Goal: Check status: Check status

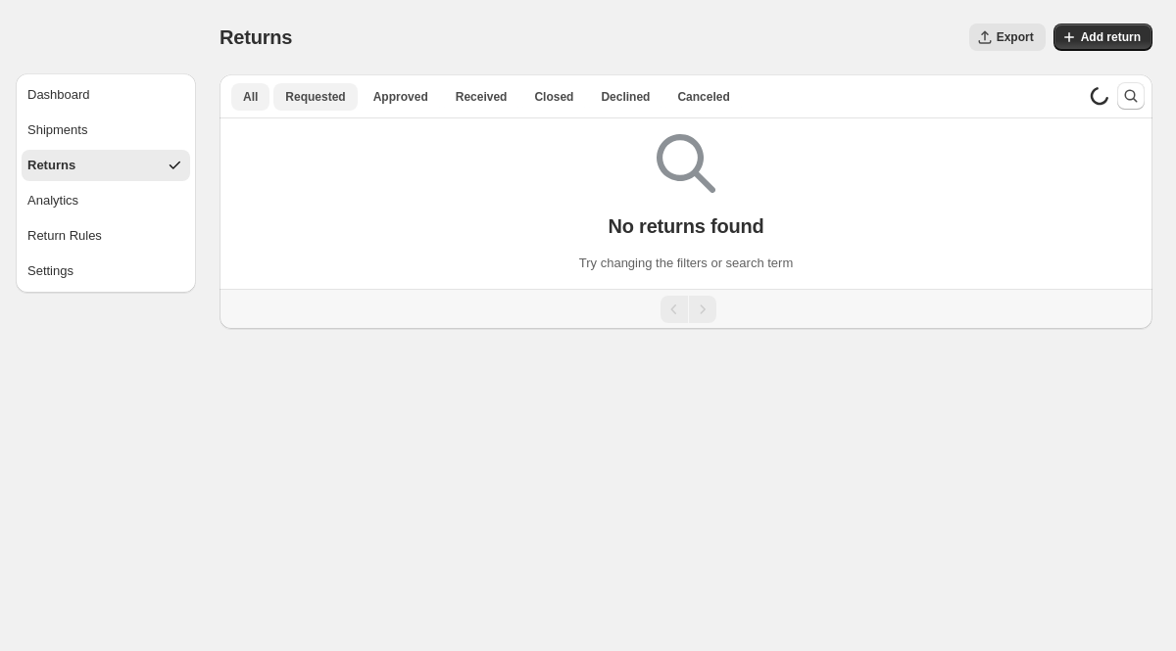
click at [311, 91] on span "Requested" at bounding box center [315, 97] width 60 height 16
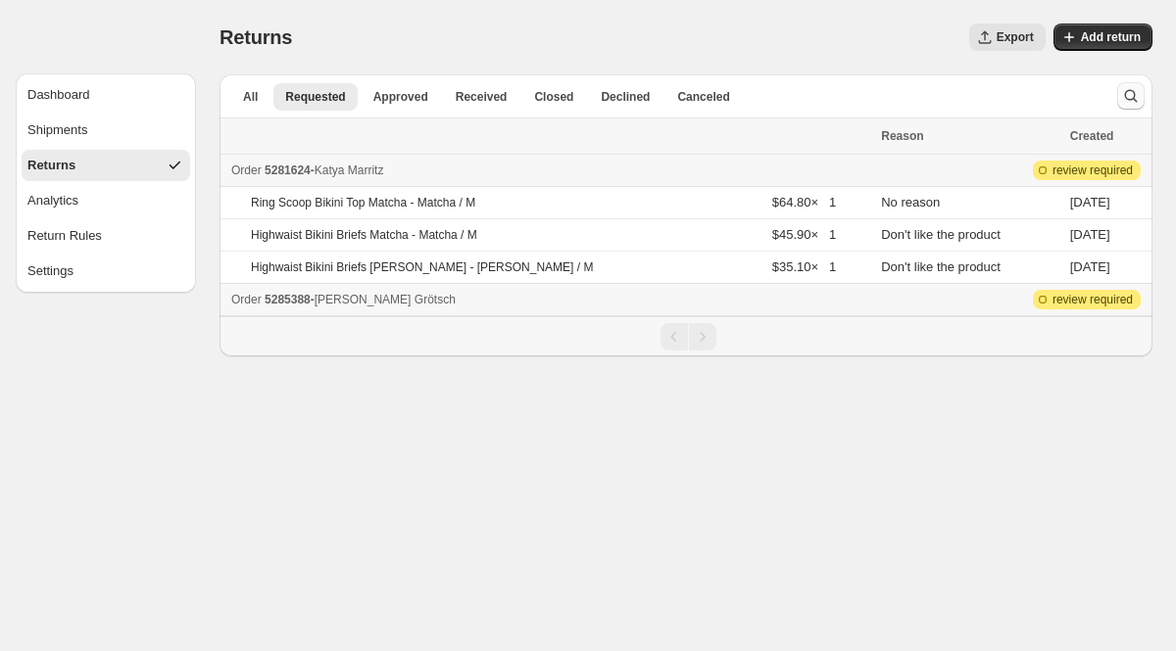
click at [1122, 90] on icon "Search and filter results" at bounding box center [1131, 96] width 20 height 20
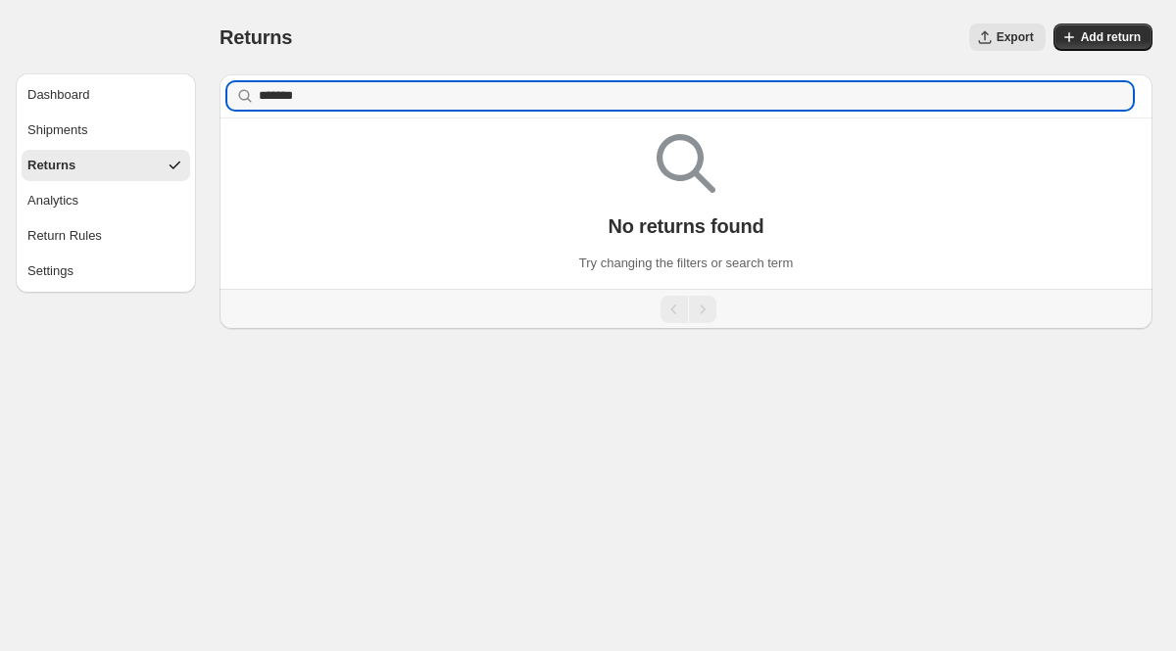
type input "*******"
click at [52, 147] on ul "Dashboard Shipments Returns Analytics Return Rules Settings" at bounding box center [106, 183] width 168 height 208
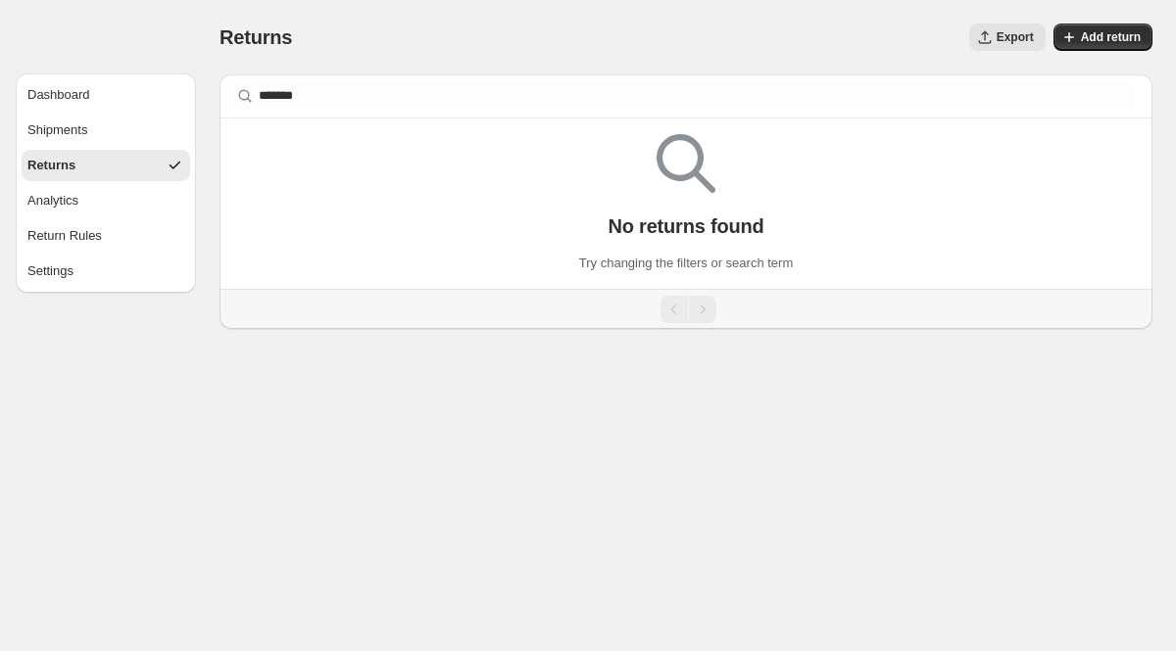
click at [57, 168] on div "Returns" at bounding box center [51, 166] width 48 height 20
click at [68, 144] on button "Shipments" at bounding box center [106, 130] width 168 height 31
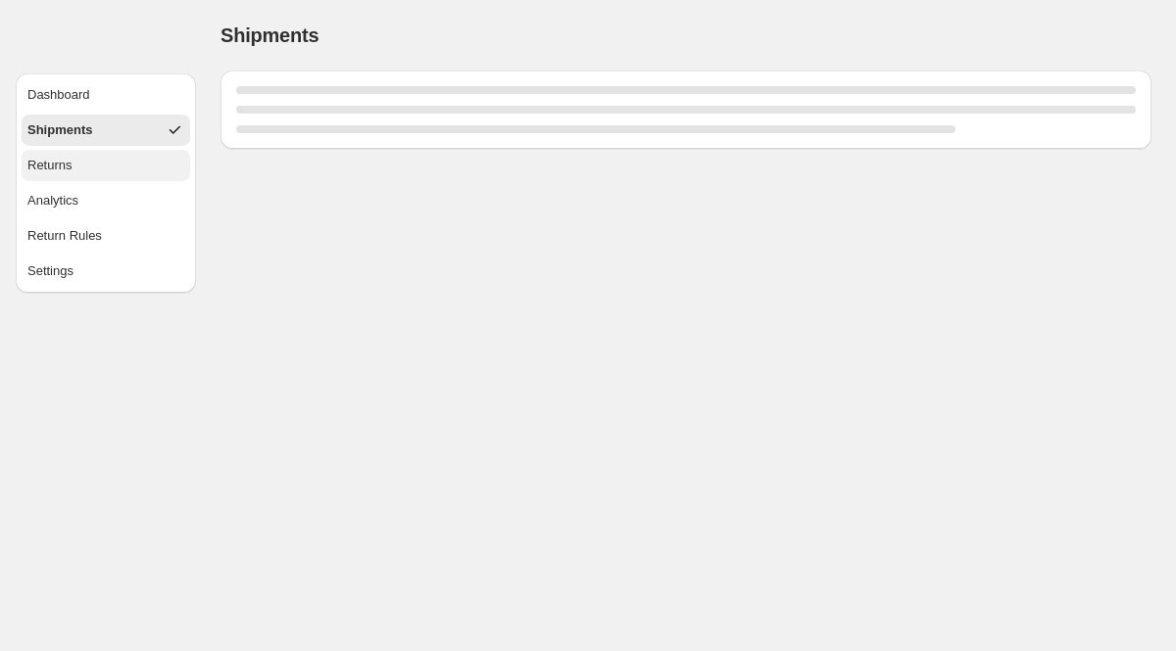
click at [68, 165] on div "Returns" at bounding box center [49, 166] width 45 height 20
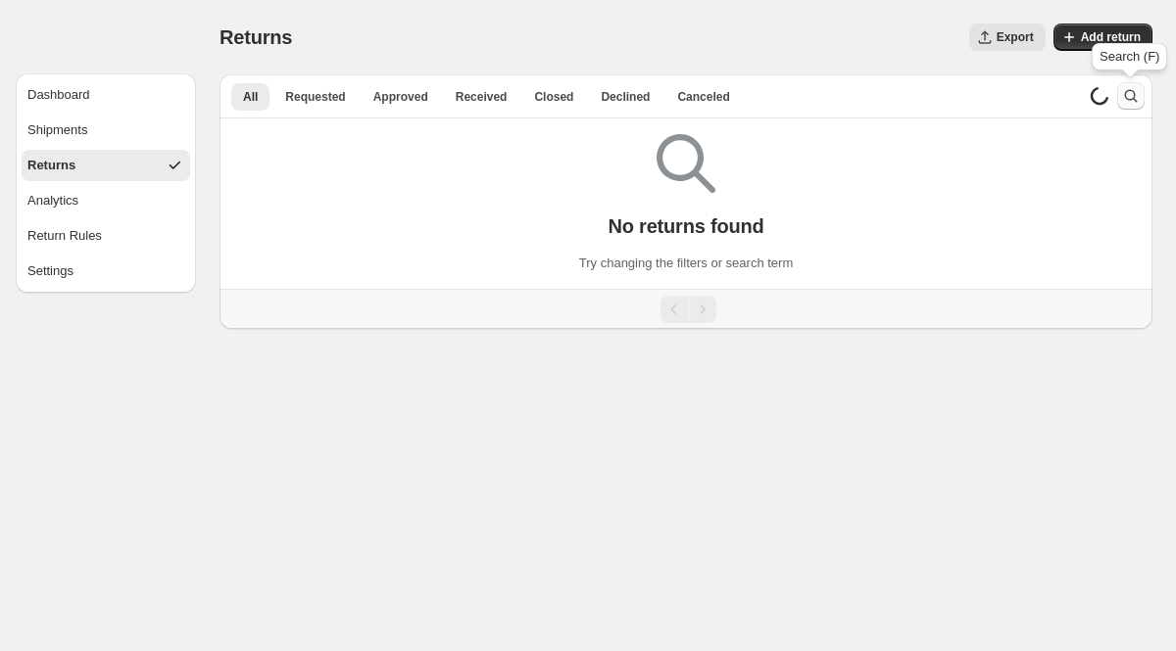
click at [1123, 93] on icon "Search and filter results" at bounding box center [1131, 96] width 20 height 20
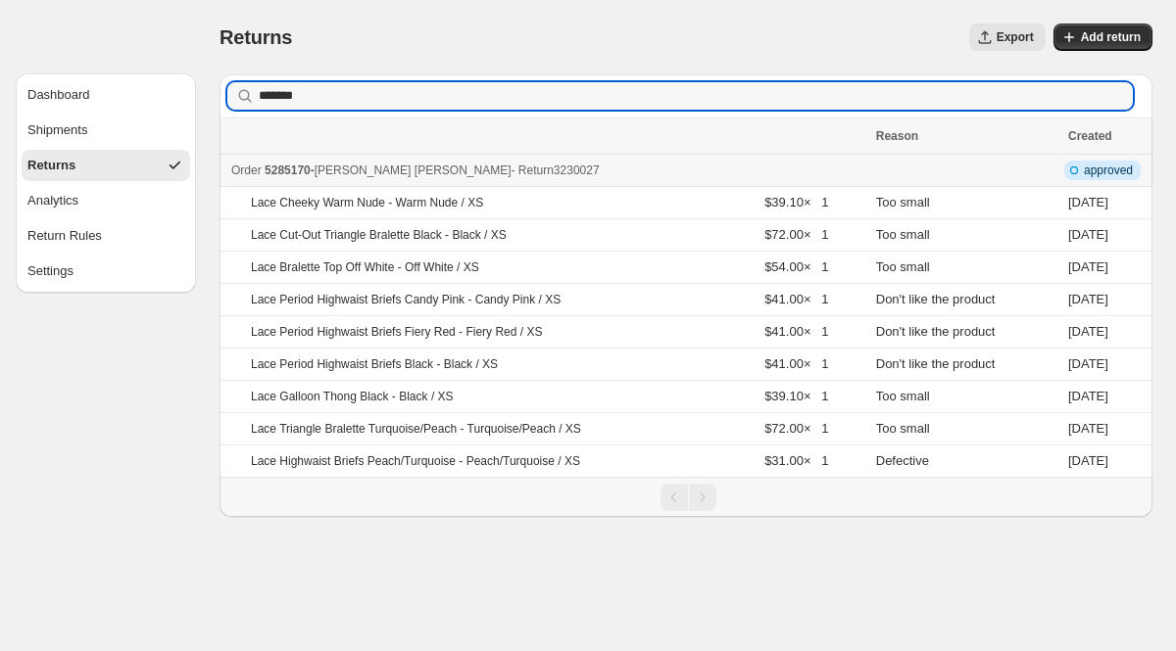
type input "*******"
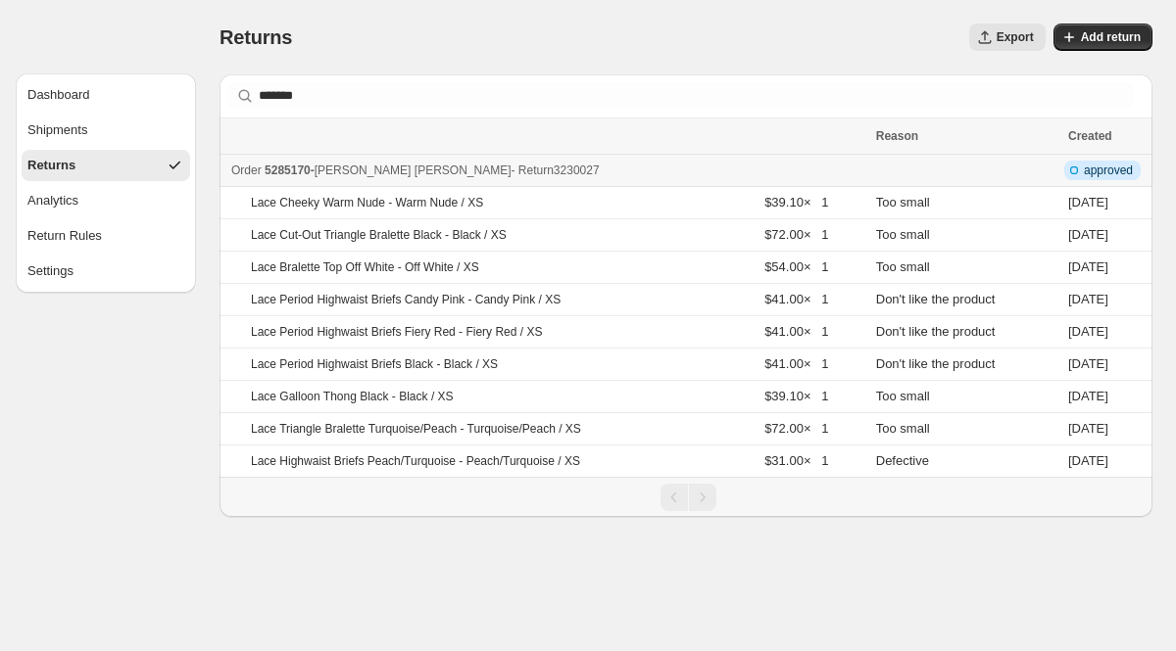
click at [292, 164] on span "5285170" at bounding box center [287, 171] width 46 height 14
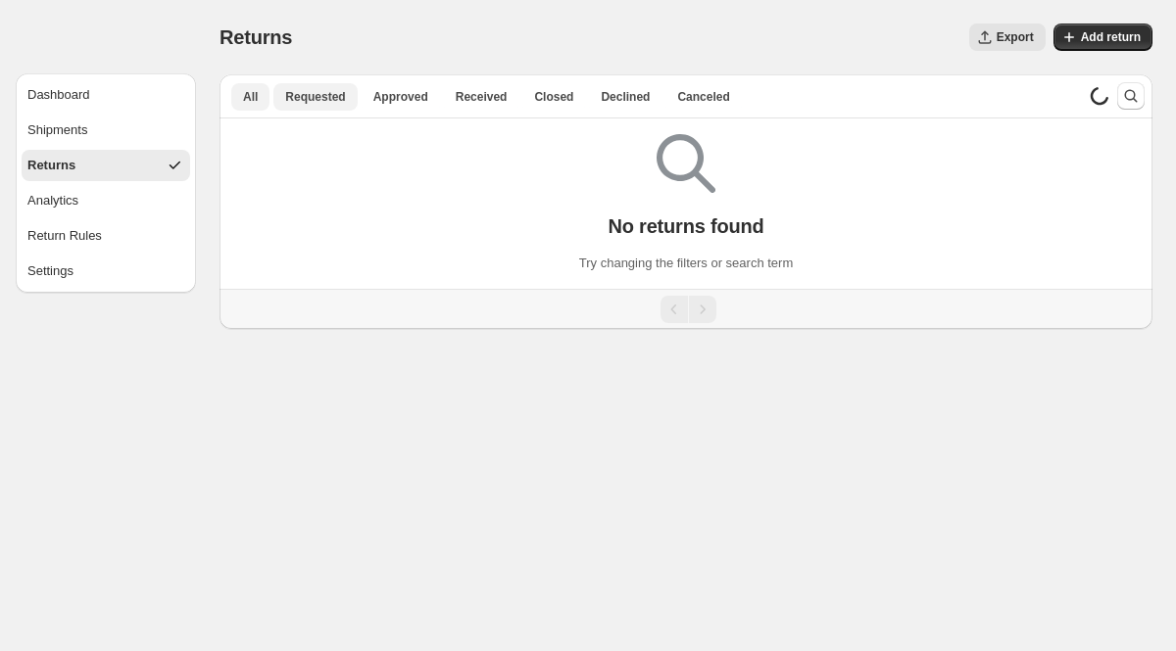
click at [295, 97] on span "Requested" at bounding box center [315, 97] width 60 height 16
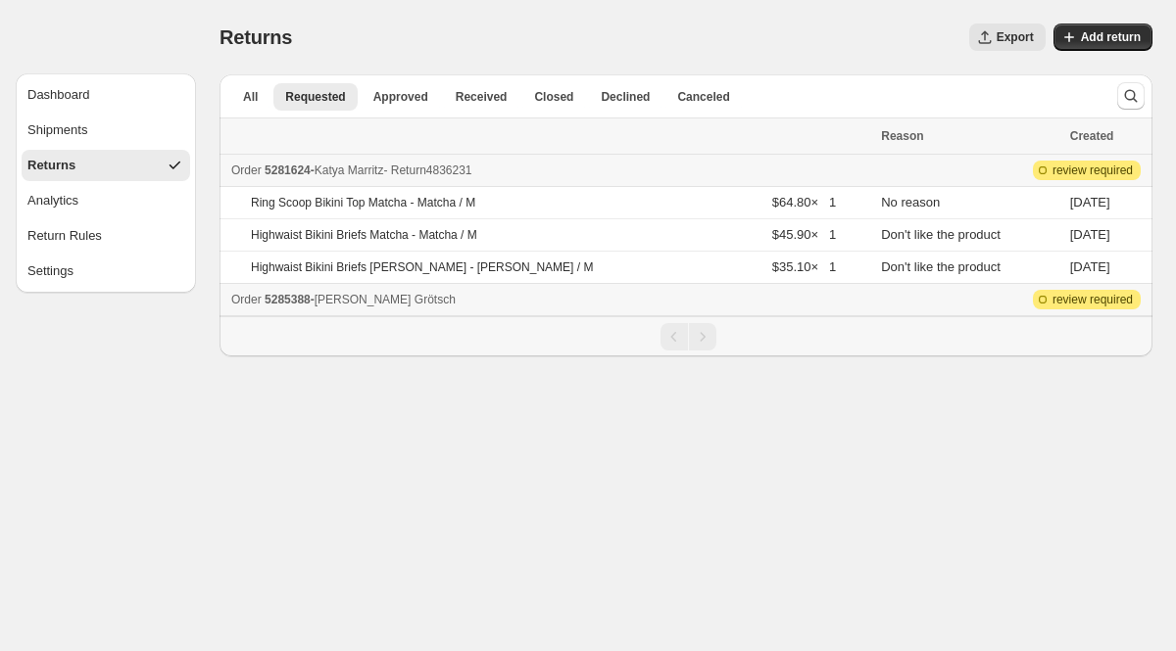
click at [294, 174] on span "5281624" at bounding box center [287, 171] width 46 height 14
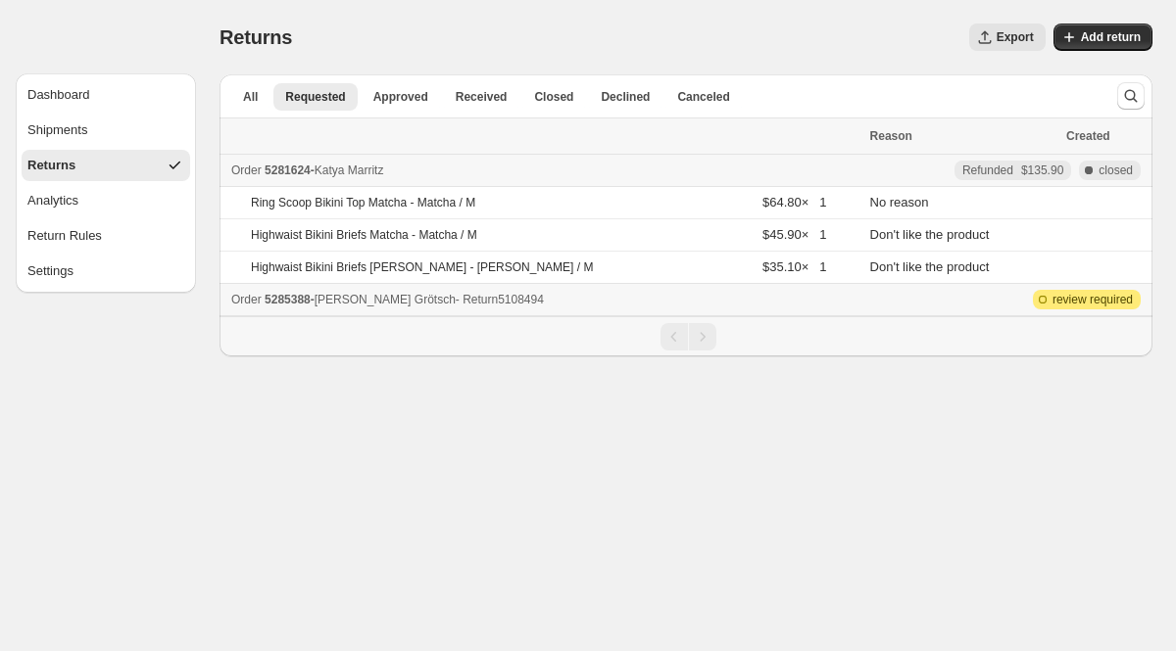
click at [303, 304] on span "5285388" at bounding box center [287, 300] width 46 height 14
click at [112, 167] on button "Returns" at bounding box center [106, 165] width 168 height 31
click at [108, 142] on button "Shipments" at bounding box center [106, 130] width 168 height 31
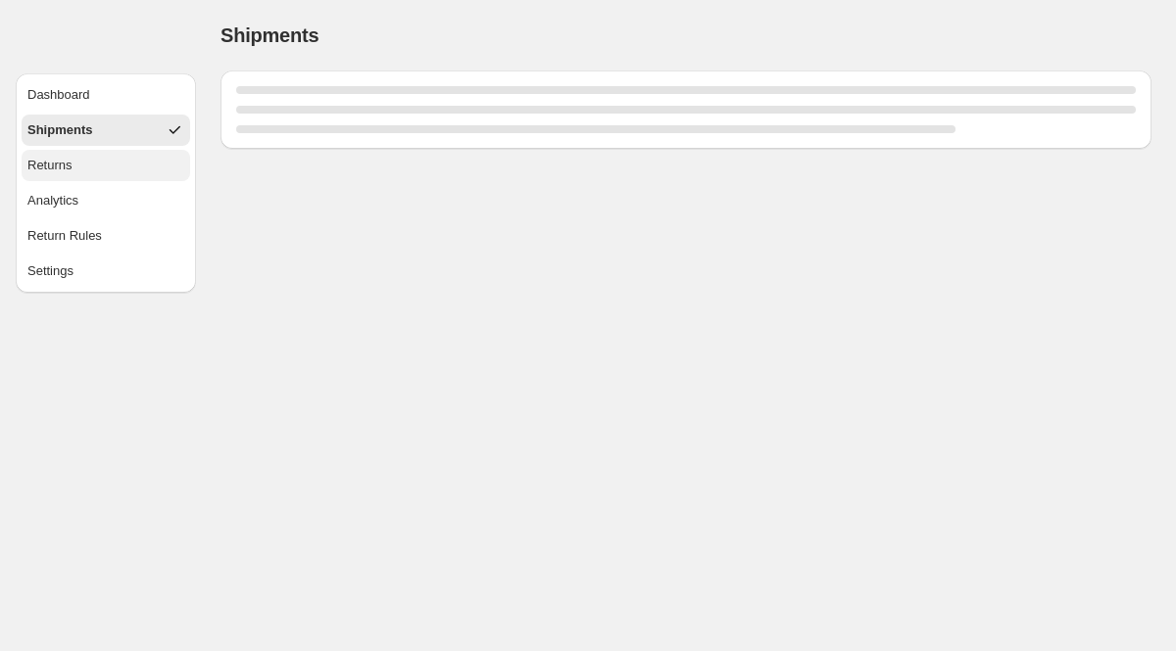
click at [108, 158] on button "Returns" at bounding box center [106, 165] width 168 height 31
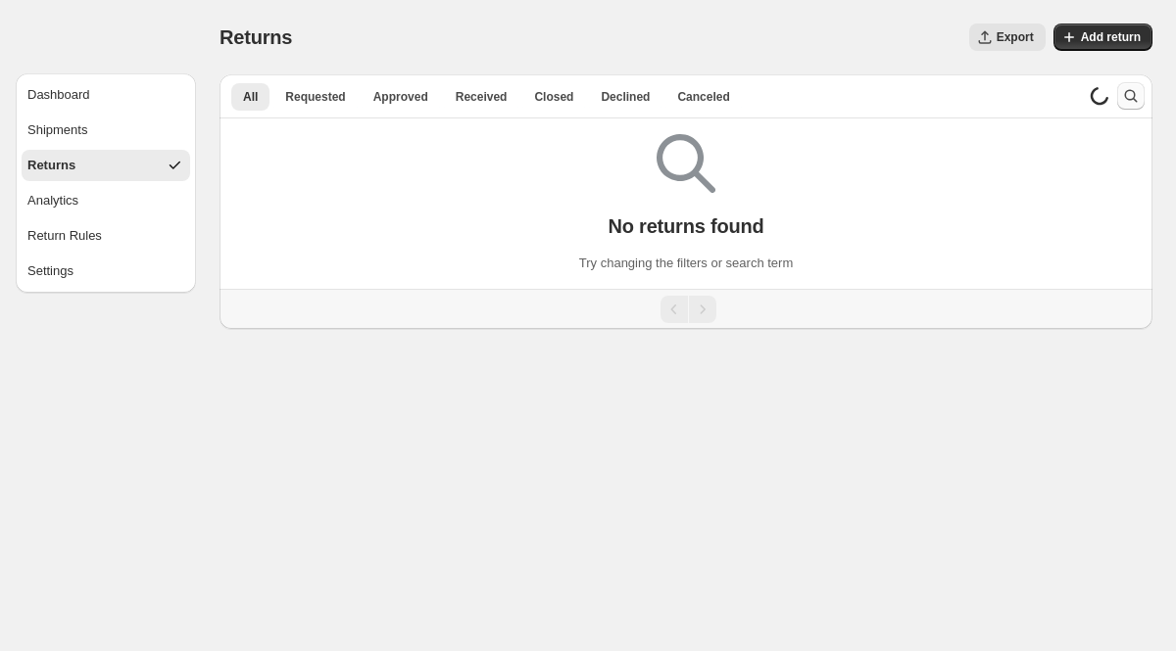
click at [1127, 98] on icon "Search and filter results" at bounding box center [1131, 96] width 20 height 20
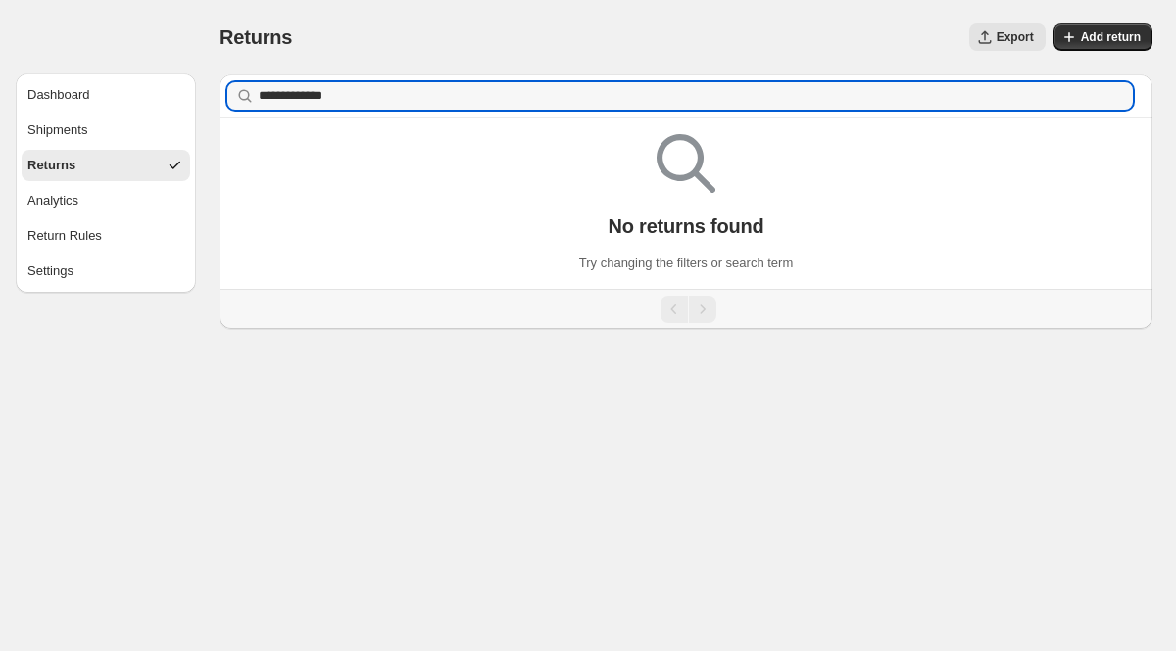
type input "**********"
click at [466, 98] on input "**********" at bounding box center [696, 95] width 874 height 27
click at [95, 164] on button "Returns" at bounding box center [106, 165] width 168 height 31
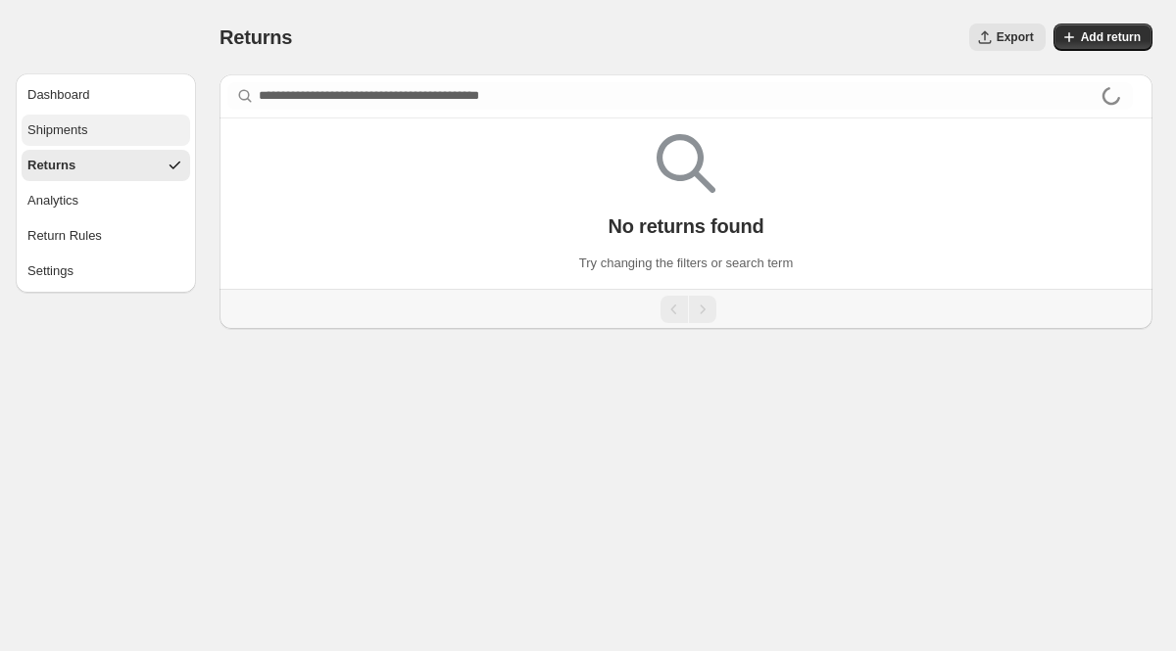
click at [90, 139] on button "Shipments" at bounding box center [106, 130] width 168 height 31
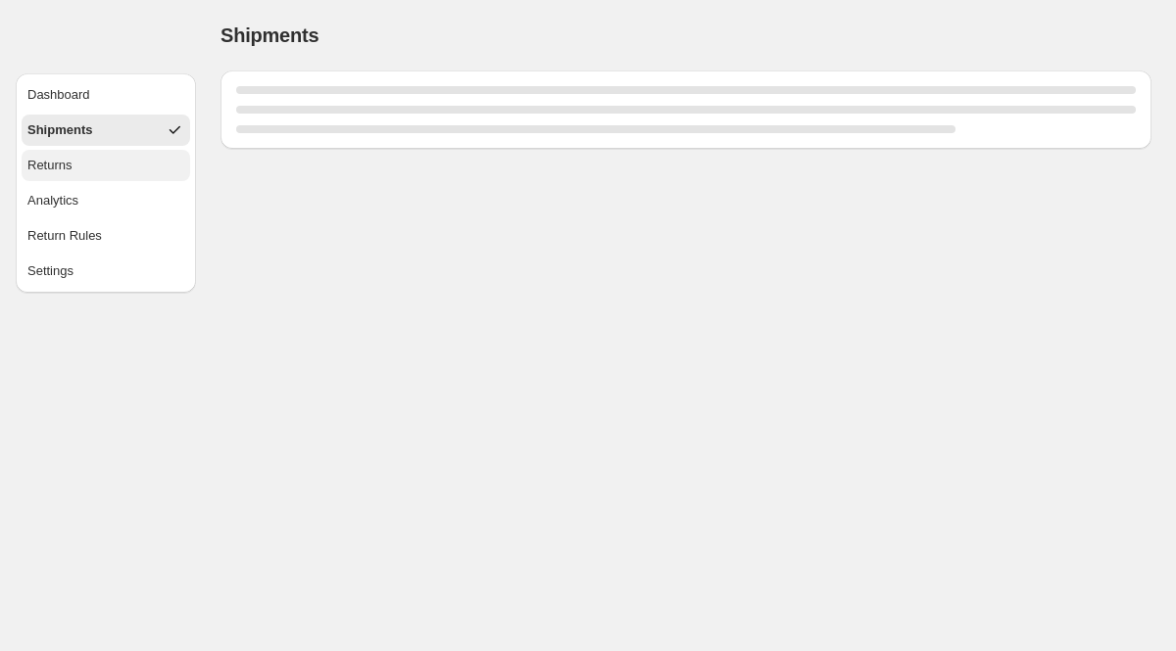
click at [89, 162] on button "Returns" at bounding box center [106, 165] width 168 height 31
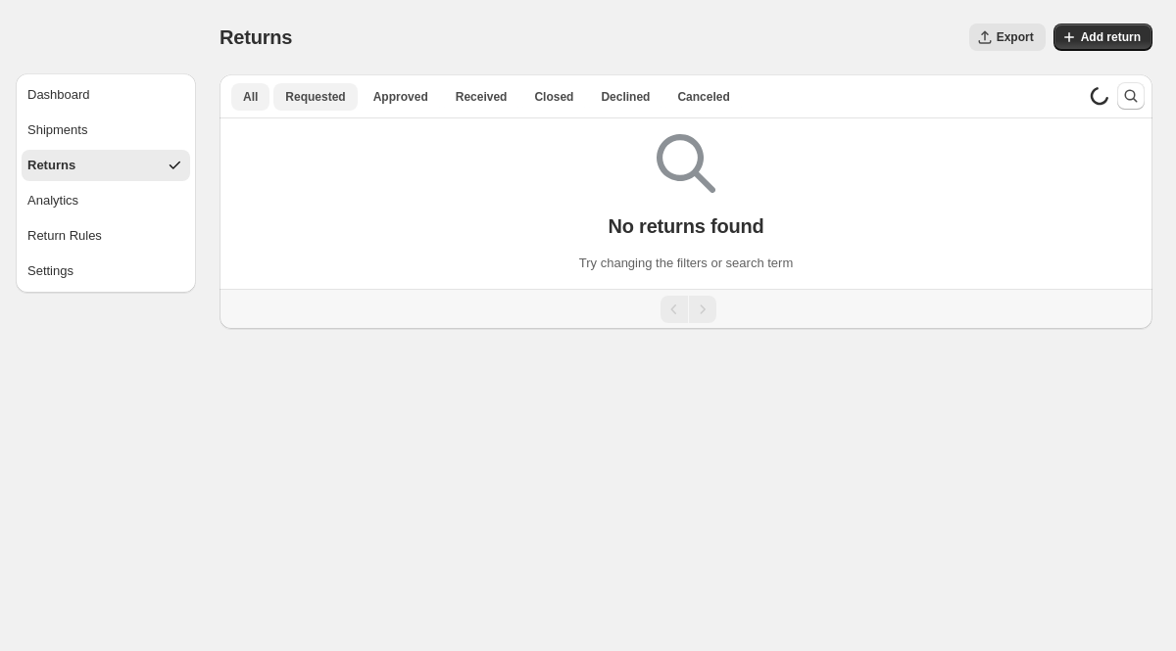
click at [348, 102] on button "Requested" at bounding box center [314, 96] width 83 height 27
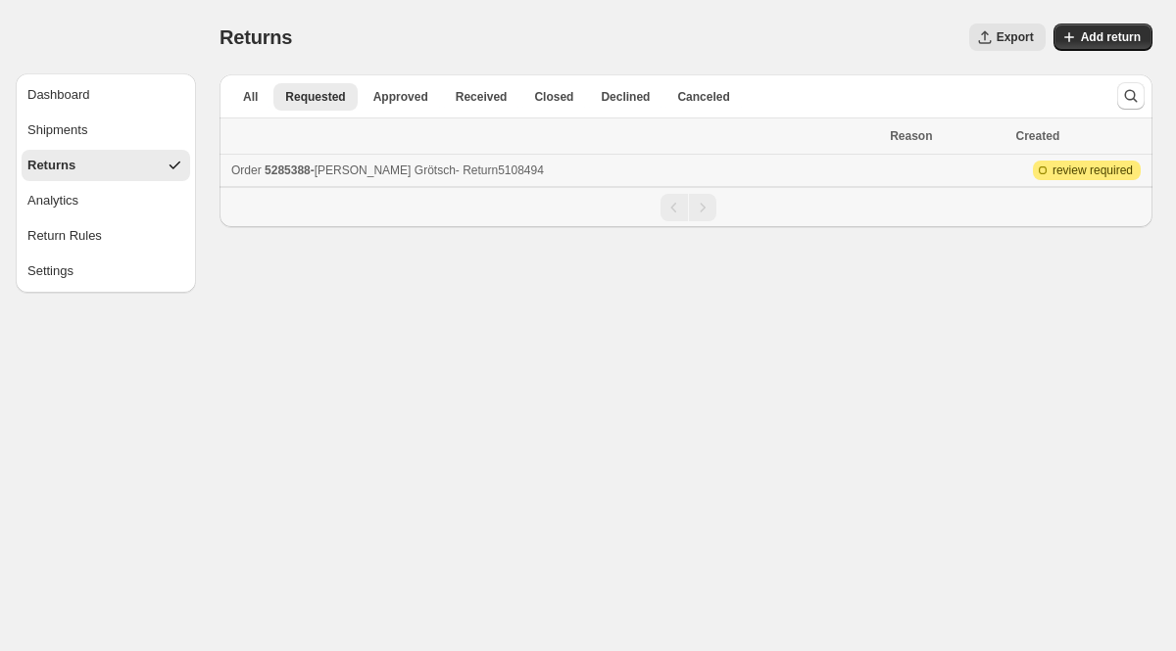
click at [306, 172] on span "5285388" at bounding box center [287, 171] width 46 height 14
